Goal: Information Seeking & Learning: Learn about a topic

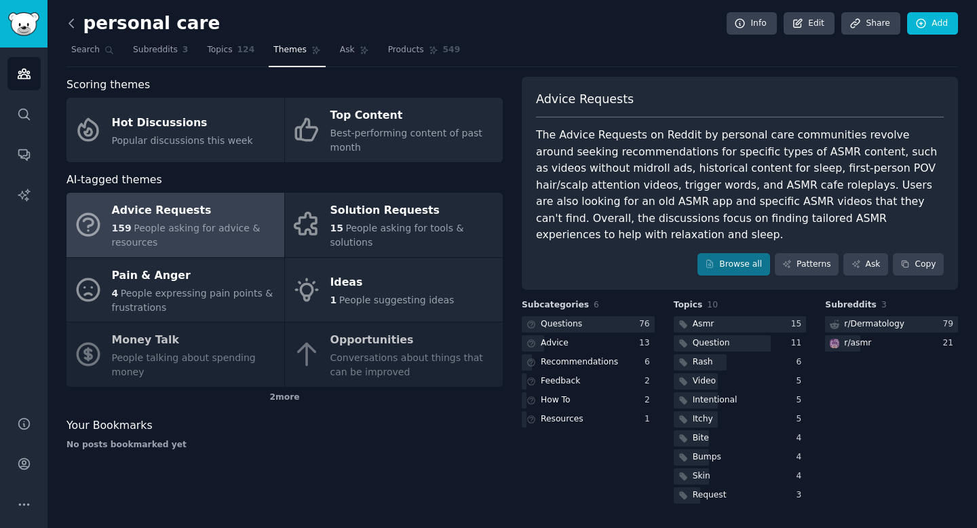
click at [77, 22] on icon at bounding box center [71, 23] width 14 height 14
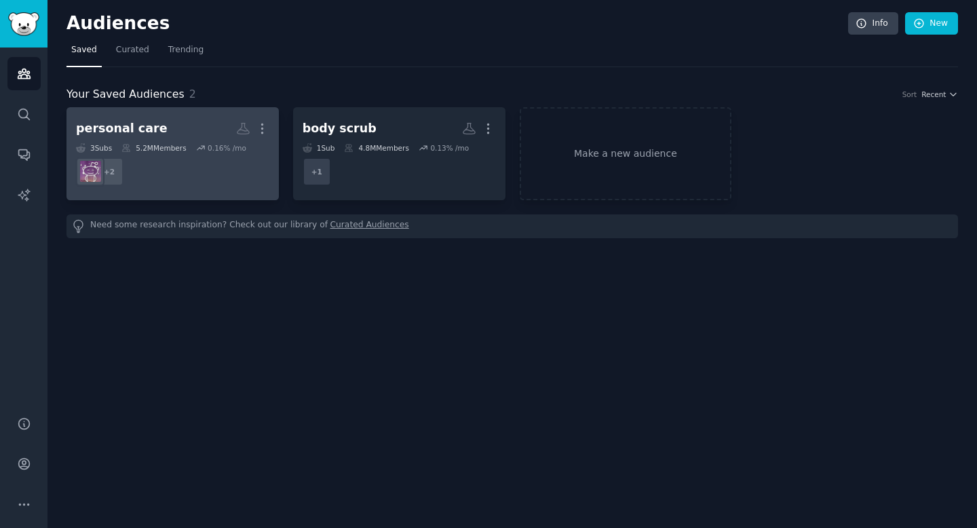
click at [215, 167] on dd "+ 2" at bounding box center [172, 172] width 193 height 38
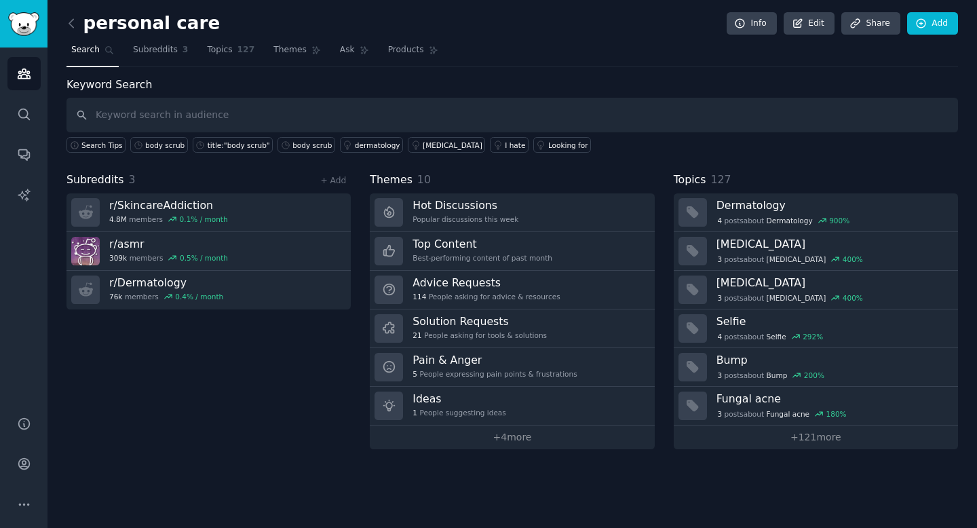
click at [278, 111] on input "text" at bounding box center [511, 115] width 891 height 35
type input "dove body scrub"
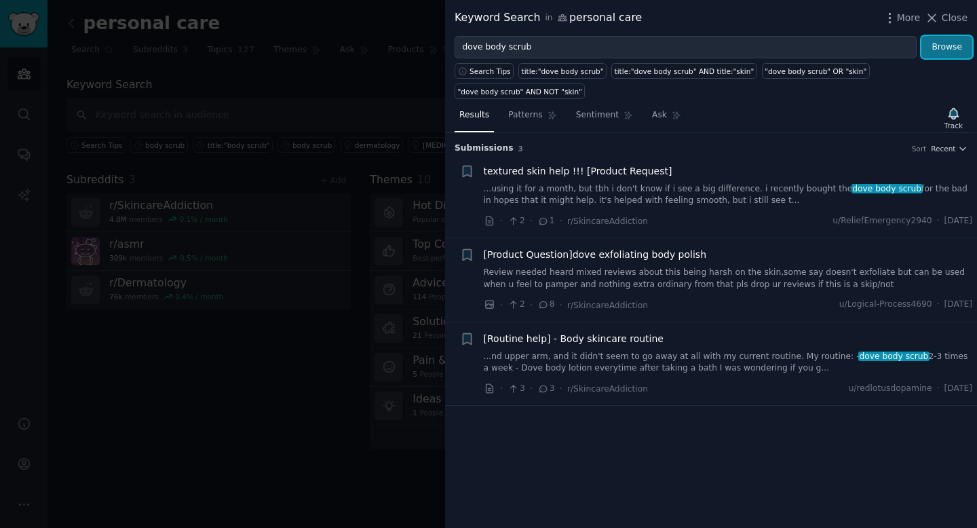
click at [946, 52] on button "Browse" at bounding box center [946, 47] width 51 height 23
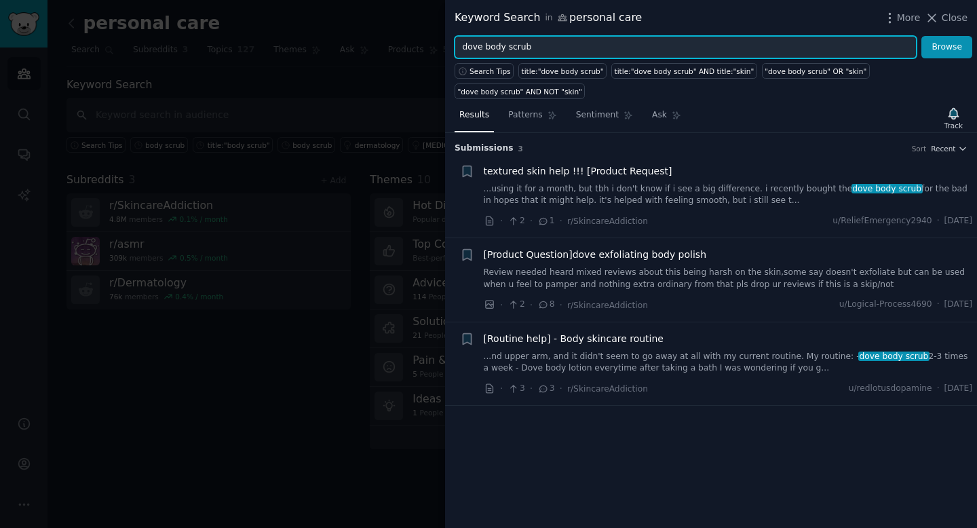
click at [534, 51] on input "dove body scrub" at bounding box center [685, 47] width 462 height 23
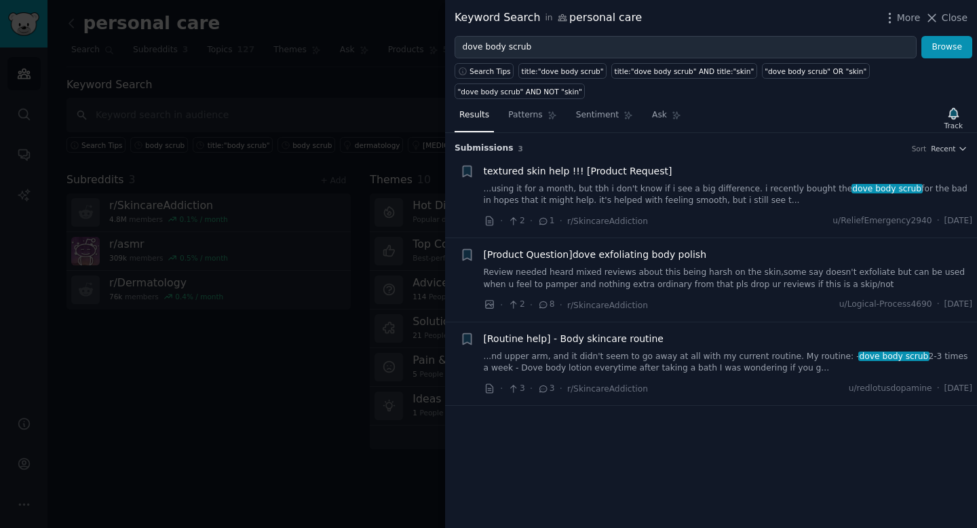
click at [351, 90] on div at bounding box center [488, 264] width 977 height 528
